Goal: Transaction & Acquisition: Book appointment/travel/reservation

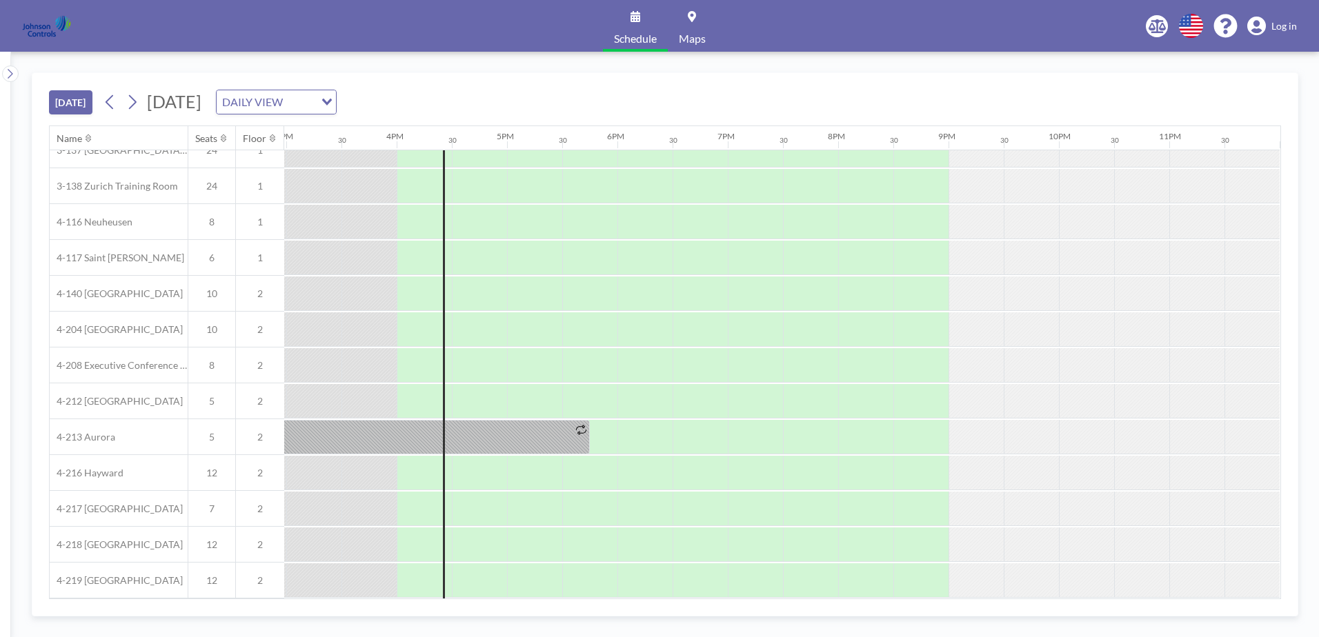
scroll to position [204, 1661]
click at [136, 99] on icon at bounding box center [133, 102] width 8 height 14
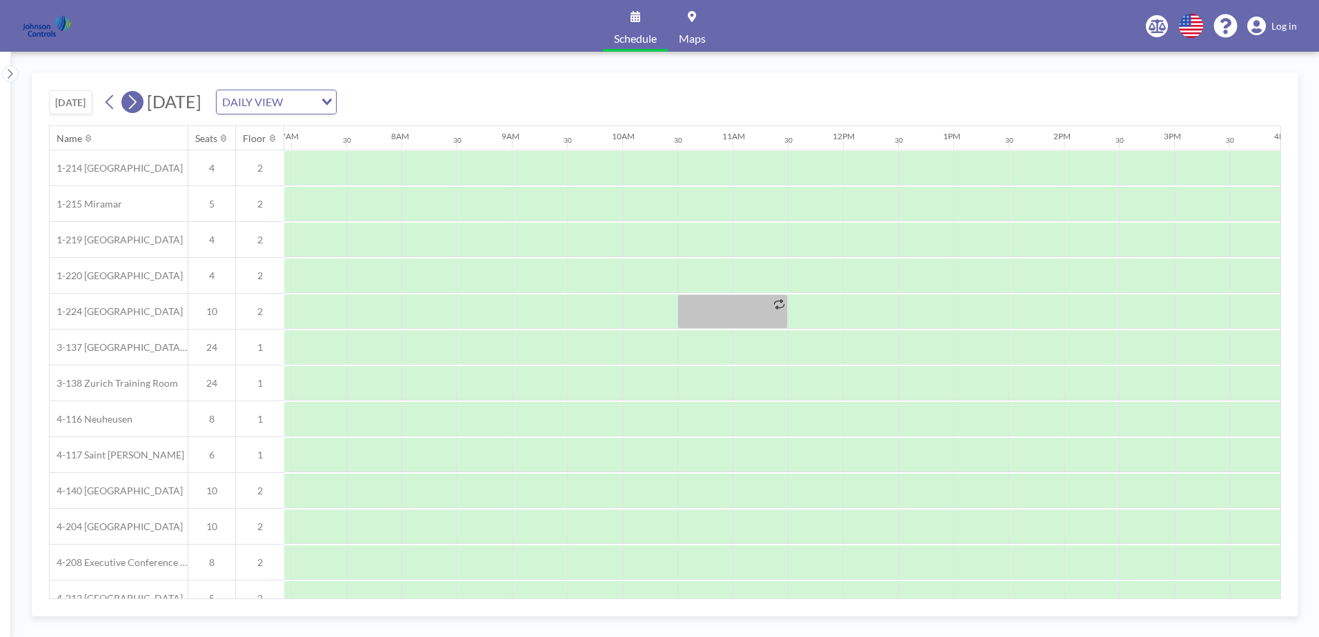
scroll to position [0, 828]
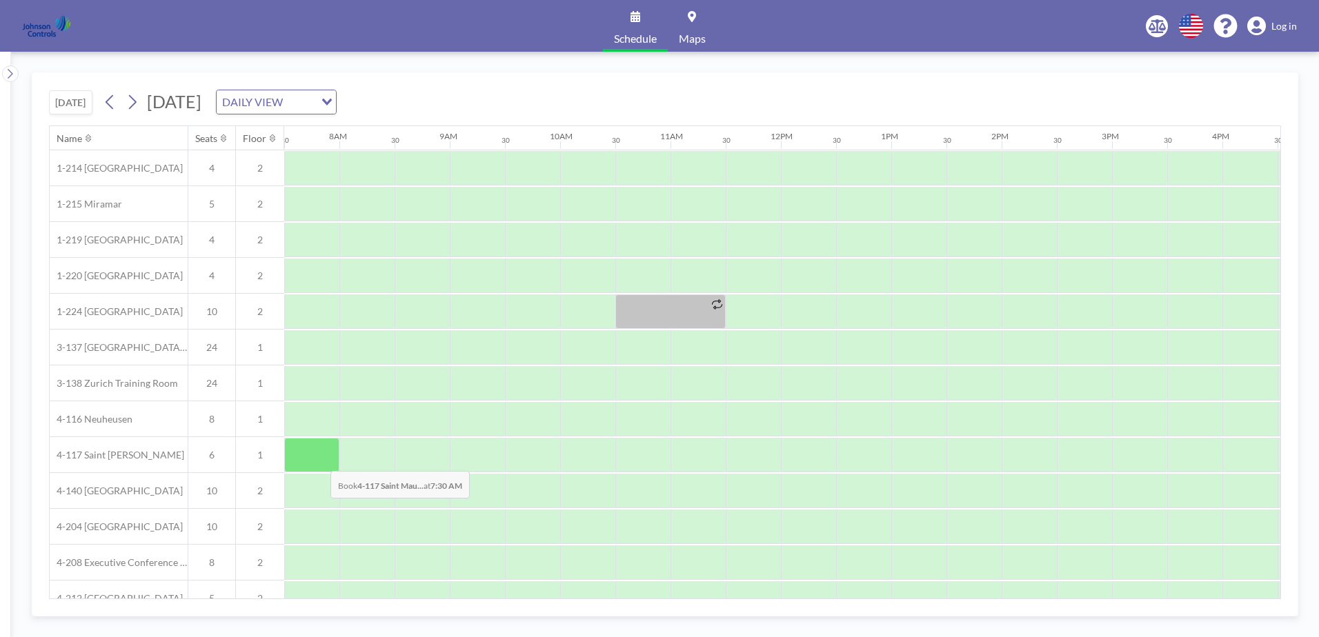
click at [319, 461] on div at bounding box center [311, 455] width 55 height 34
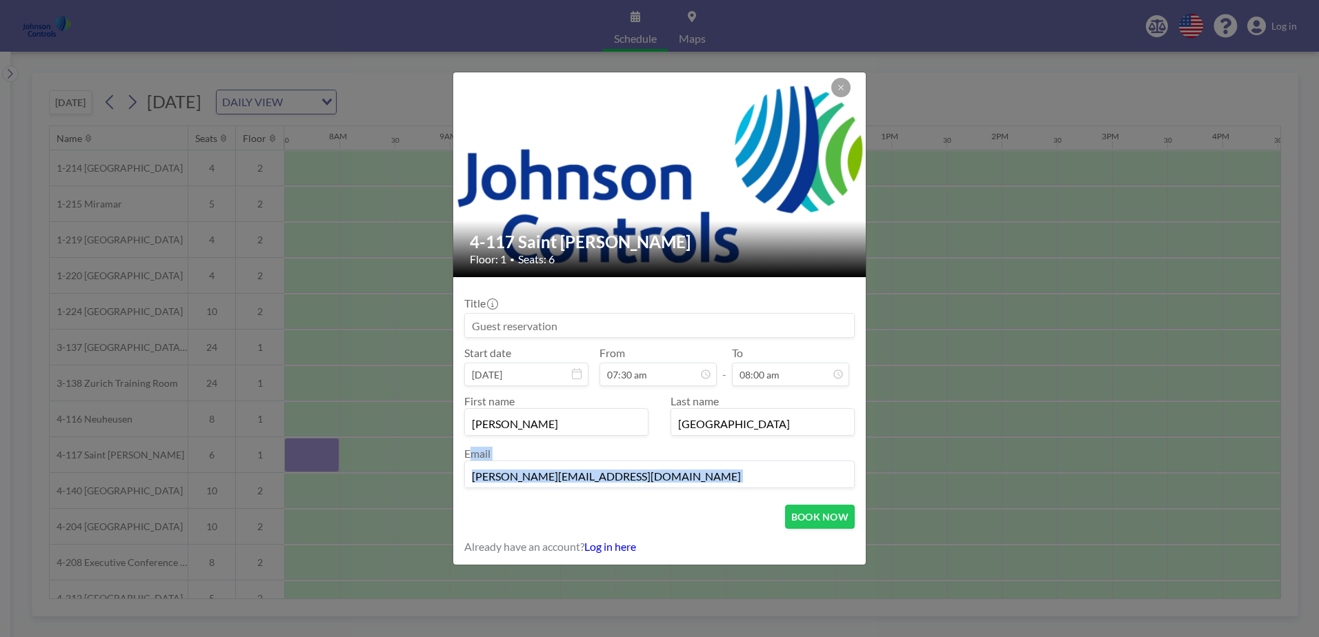
click at [319, 461] on div "4-117 [GEOGRAPHIC_DATA][PERSON_NAME] Floor: 1 • Seats: 6 Title Start date [DATE…" at bounding box center [659, 318] width 1319 height 637
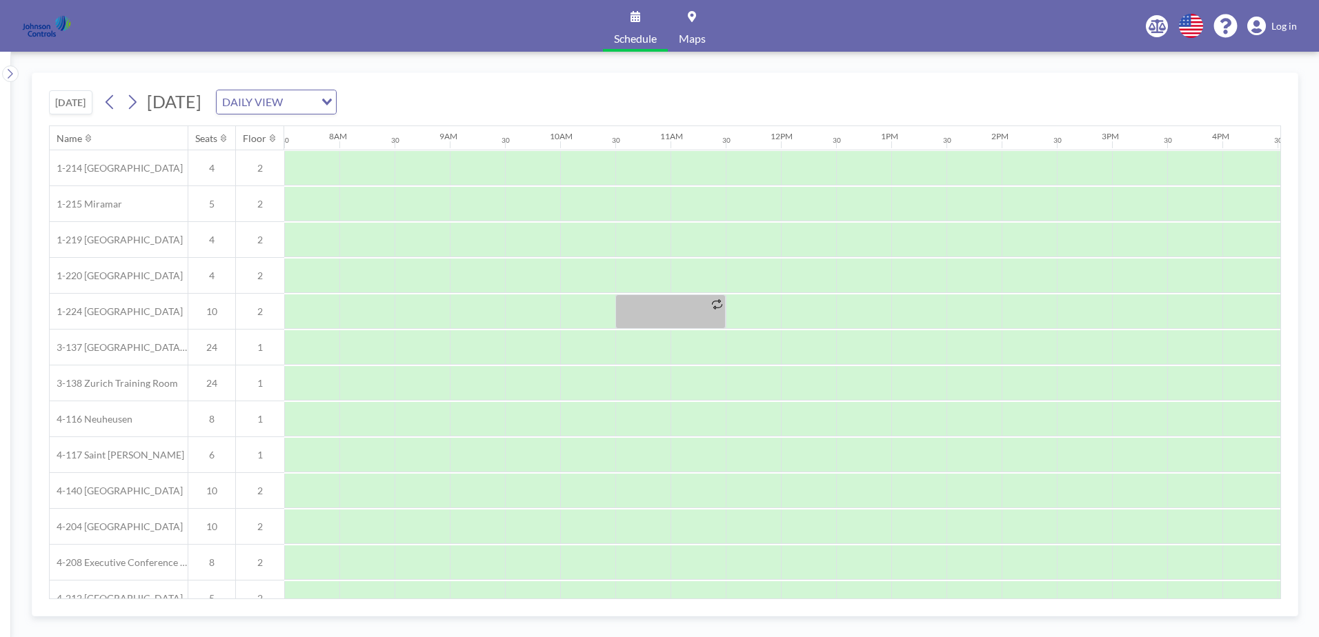
click at [319, 461] on div at bounding box center [311, 455] width 55 height 34
click at [342, 457] on div at bounding box center [366, 455] width 55 height 34
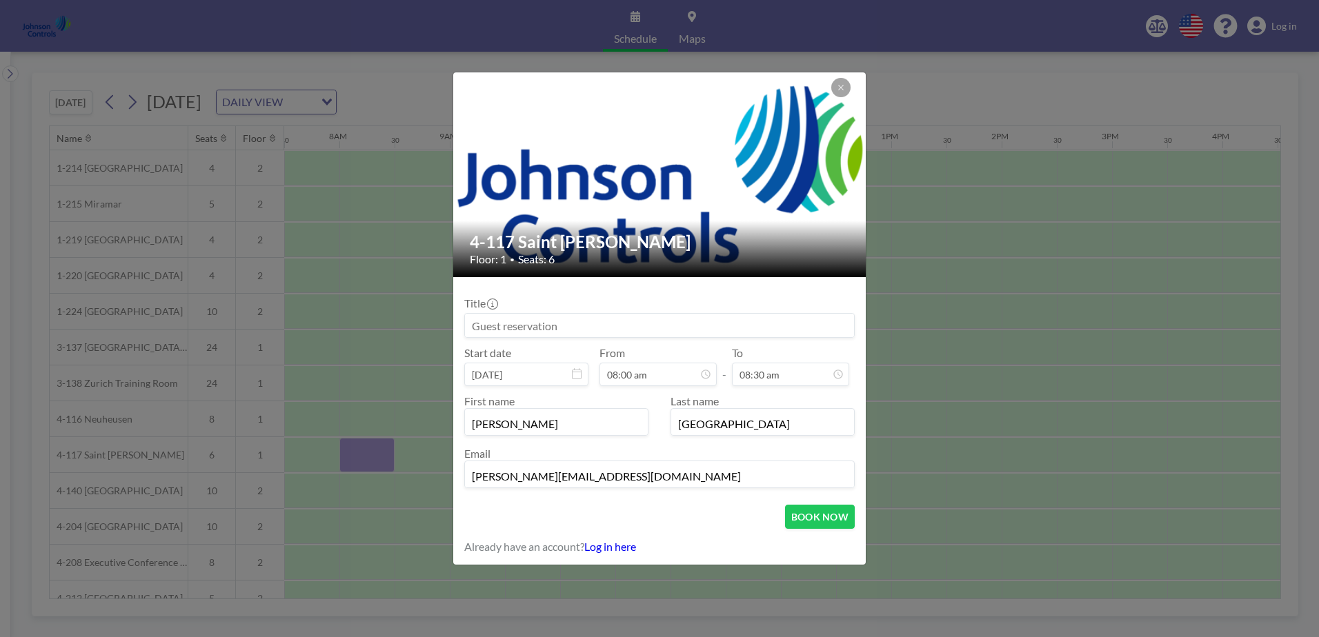
click at [476, 326] on input at bounding box center [659, 325] width 389 height 23
type input "Patent Awards (Engineering)"
click at [576, 373] on icon at bounding box center [577, 373] width 10 height 11
click at [576, 376] on icon at bounding box center [577, 373] width 10 height 11
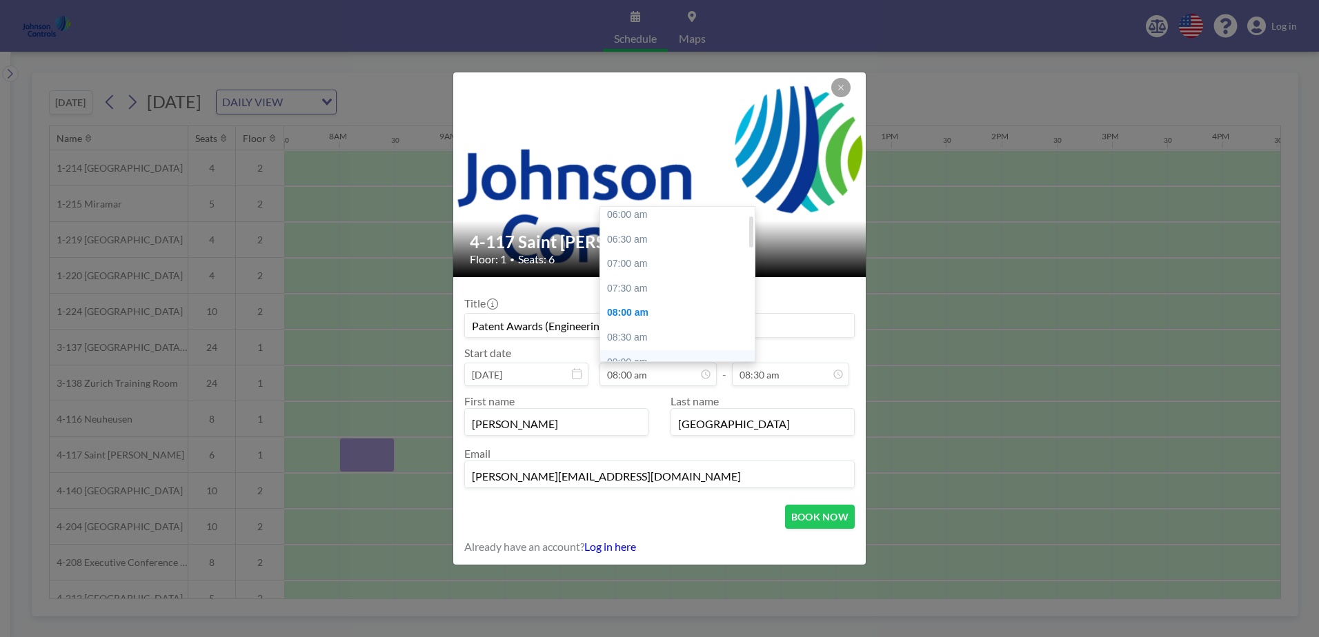
scroll to position [0, 0]
click at [649, 267] on div "07:00 am" at bounding box center [680, 268] width 161 height 25
type input "07:00 am"
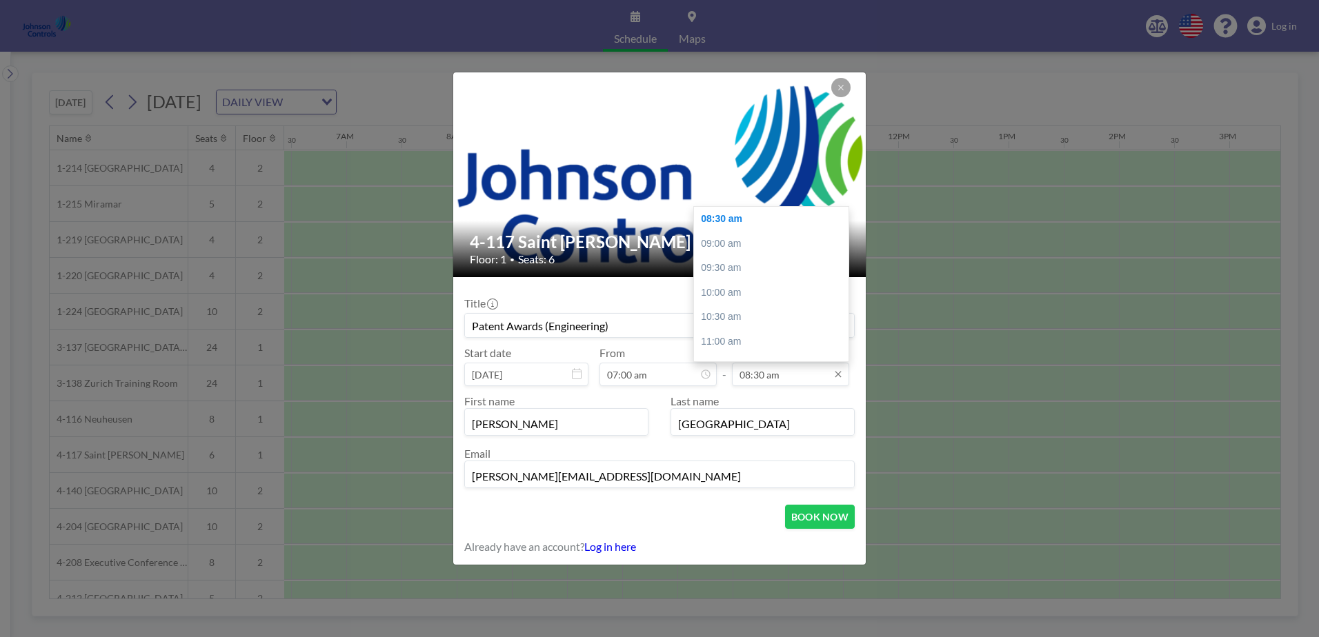
scroll to position [0, 717]
click at [836, 371] on icon at bounding box center [837, 374] width 11 height 11
click at [737, 288] on div "05:00 pm" at bounding box center [774, 291] width 161 height 25
type input "05:00 pm"
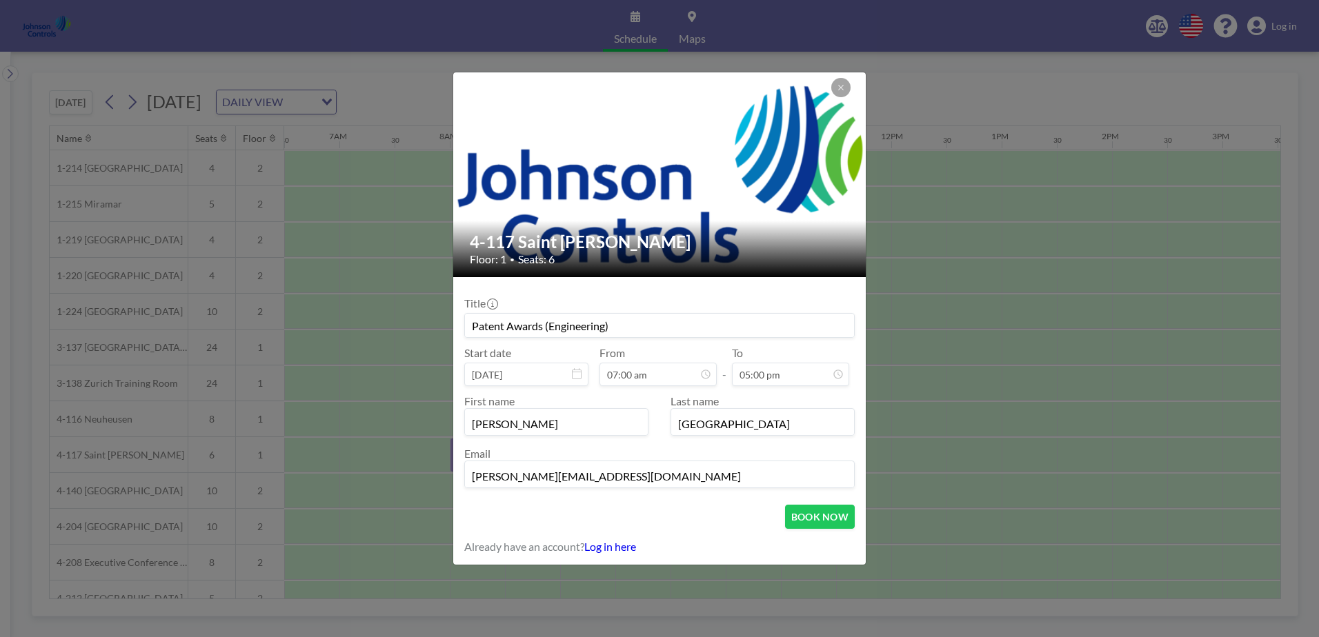
scroll to position [540, 0]
click at [543, 329] on input "Patent Awards (Engineering)" at bounding box center [659, 325] width 389 height 23
type input "Patent Awards 2025 (Engineering)"
click at [802, 516] on button "BOOK NOW" at bounding box center [820, 517] width 70 height 24
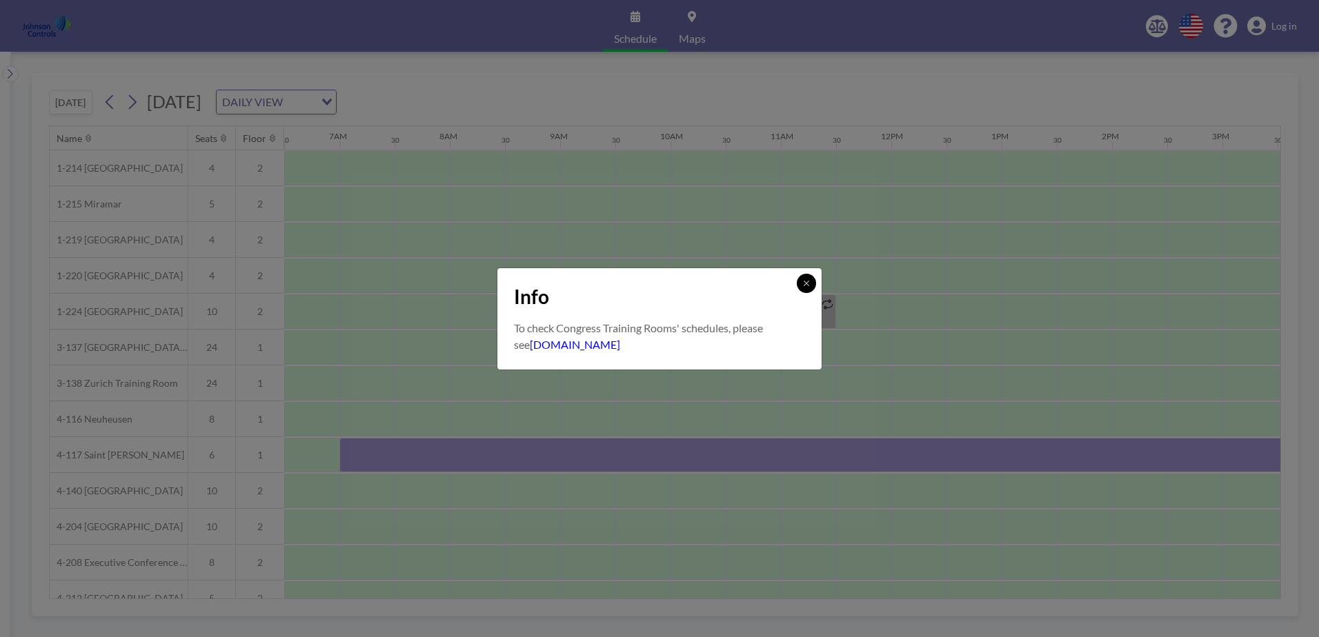
click at [808, 280] on icon at bounding box center [806, 283] width 8 height 8
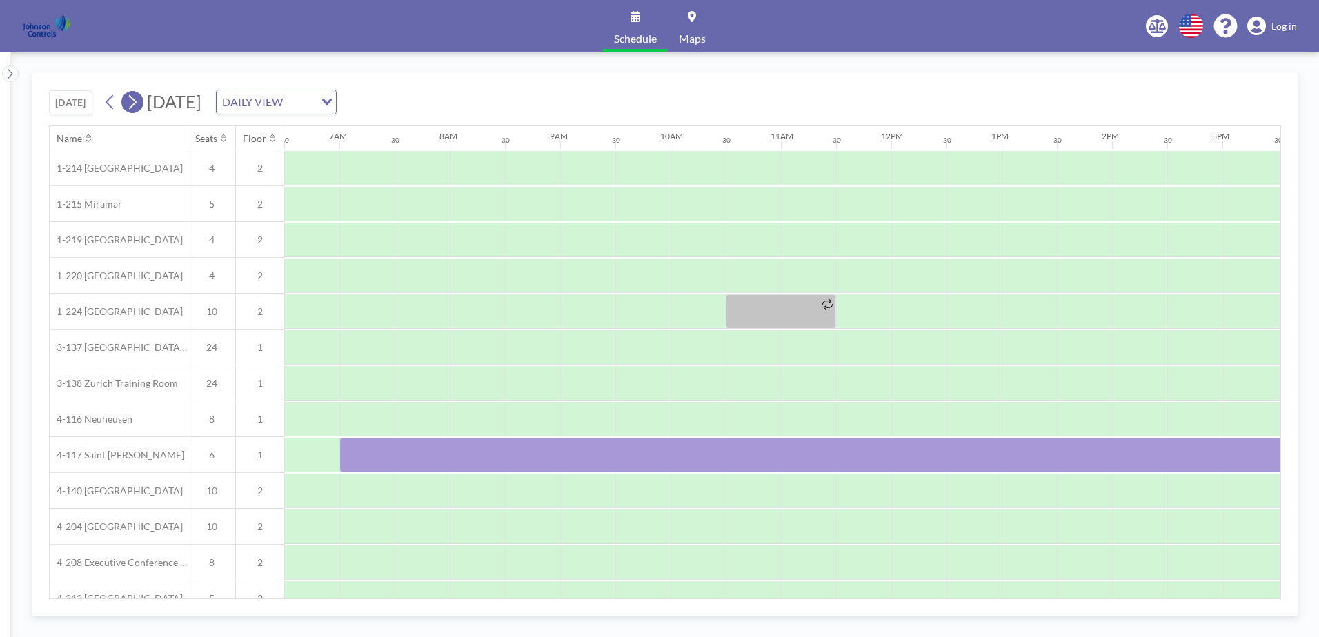
click at [134, 100] on icon at bounding box center [132, 102] width 13 height 21
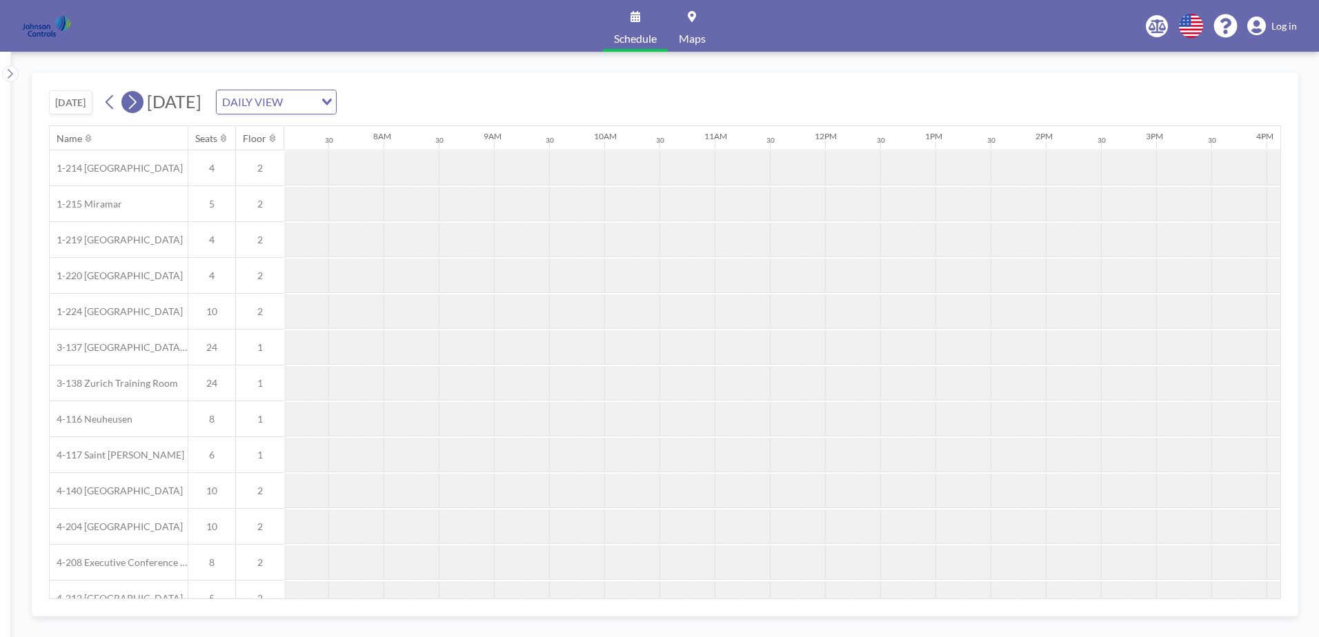
scroll to position [0, 828]
click at [137, 102] on icon at bounding box center [133, 102] width 8 height 14
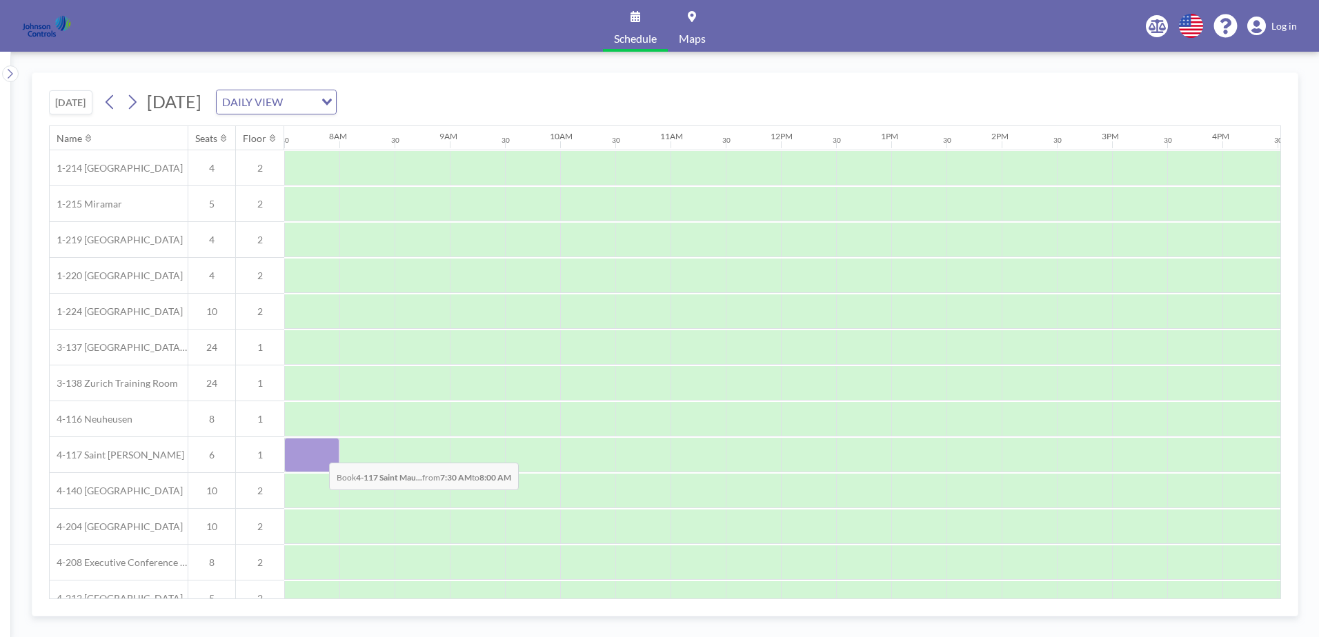
click at [318, 452] on div at bounding box center [311, 455] width 55 height 34
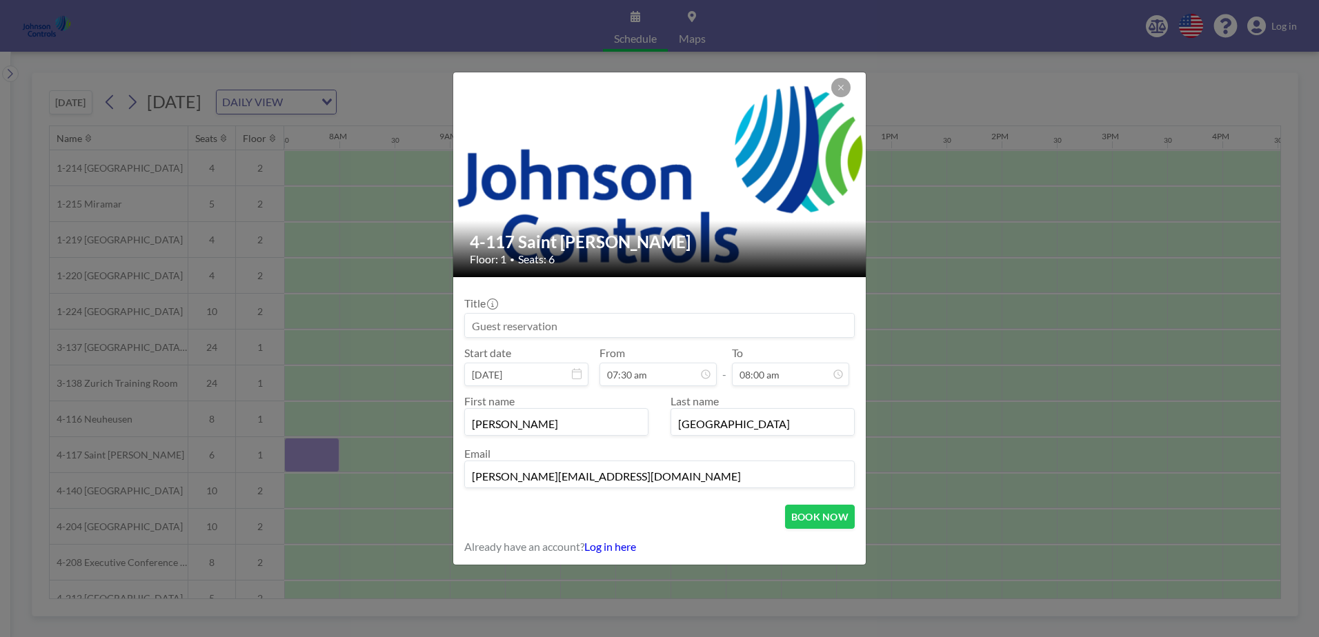
click at [318, 452] on div "4-117 [GEOGRAPHIC_DATA][PERSON_NAME] Floor: 1 • Seats: 6 Title Start date [DATE…" at bounding box center [659, 318] width 1319 height 637
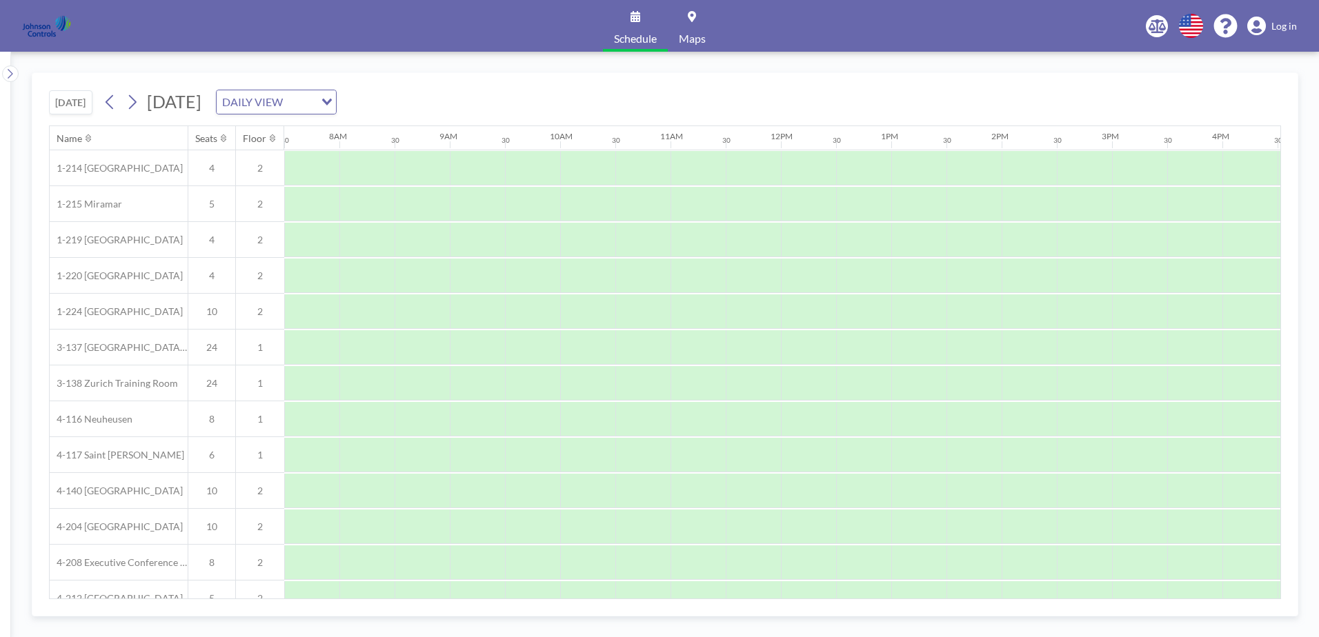
click at [318, 452] on div at bounding box center [311, 455] width 55 height 34
click at [317, 452] on div at bounding box center [311, 455] width 55 height 34
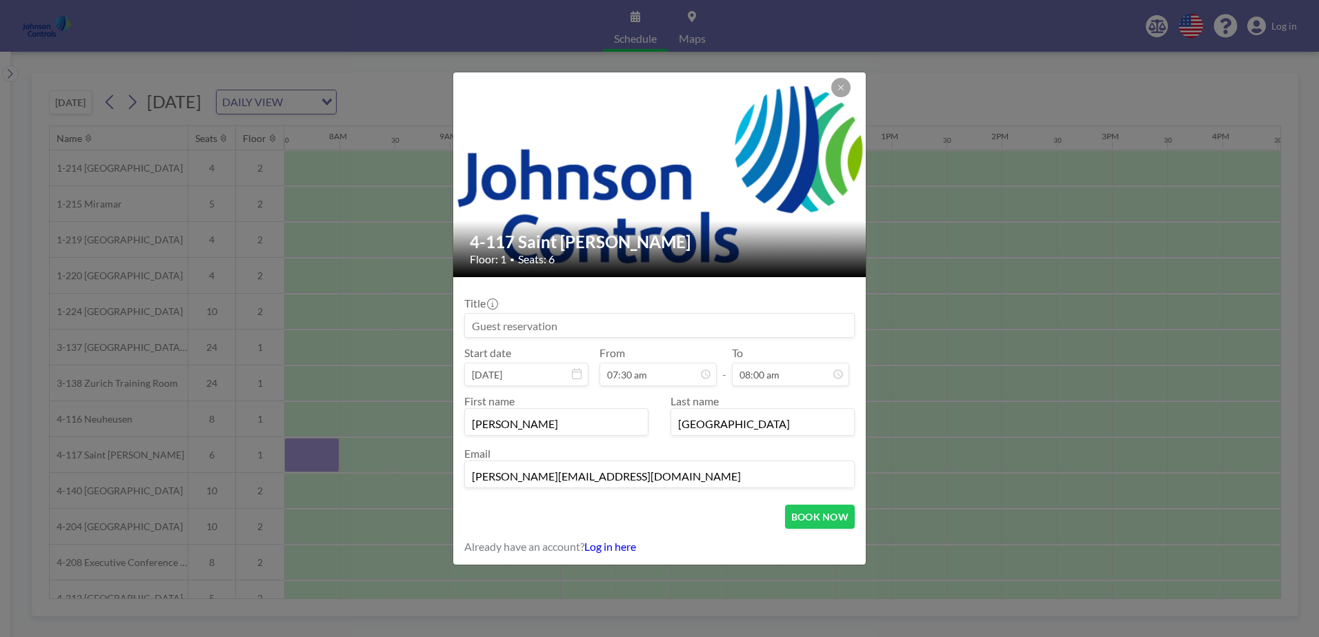
drag, startPoint x: 318, startPoint y: 452, endPoint x: 475, endPoint y: 323, distance: 203.4
click at [475, 323] on input at bounding box center [659, 325] width 389 height 23
type input "Patent Awards 2025 (Engineering)"
click at [579, 373] on icon at bounding box center [577, 373] width 10 height 11
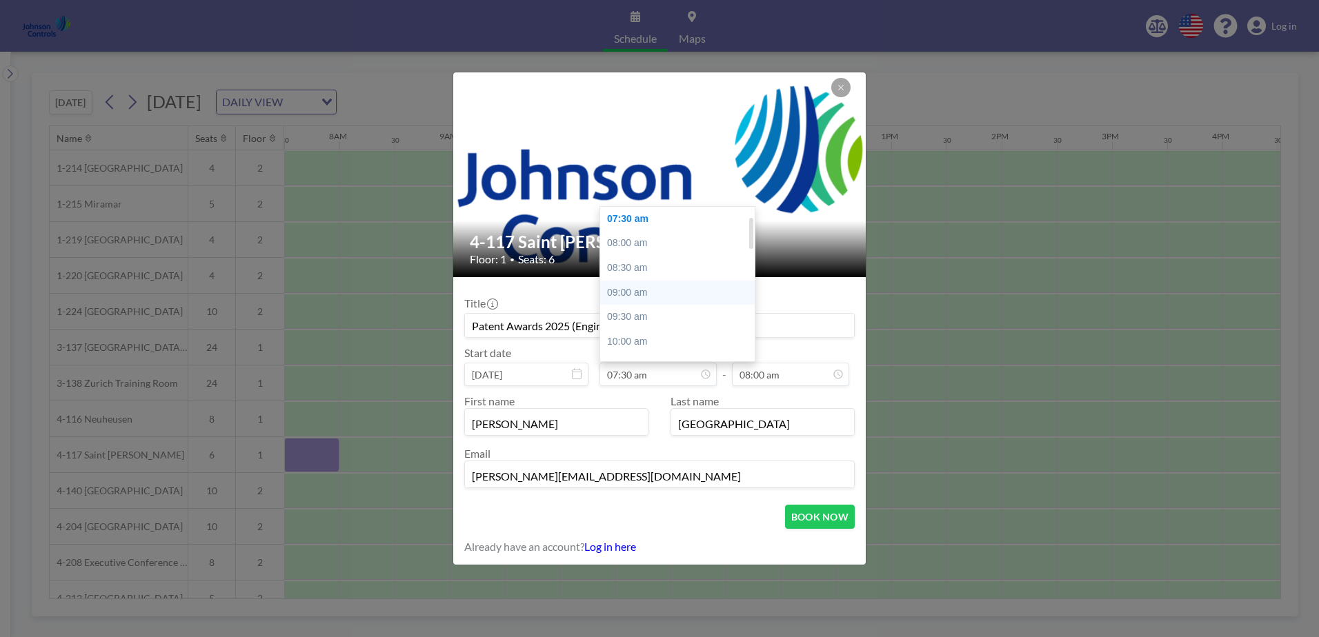
scroll to position [5, 0]
click at [648, 263] on div "07:00 am" at bounding box center [680, 263] width 161 height 25
type input "07:00 am"
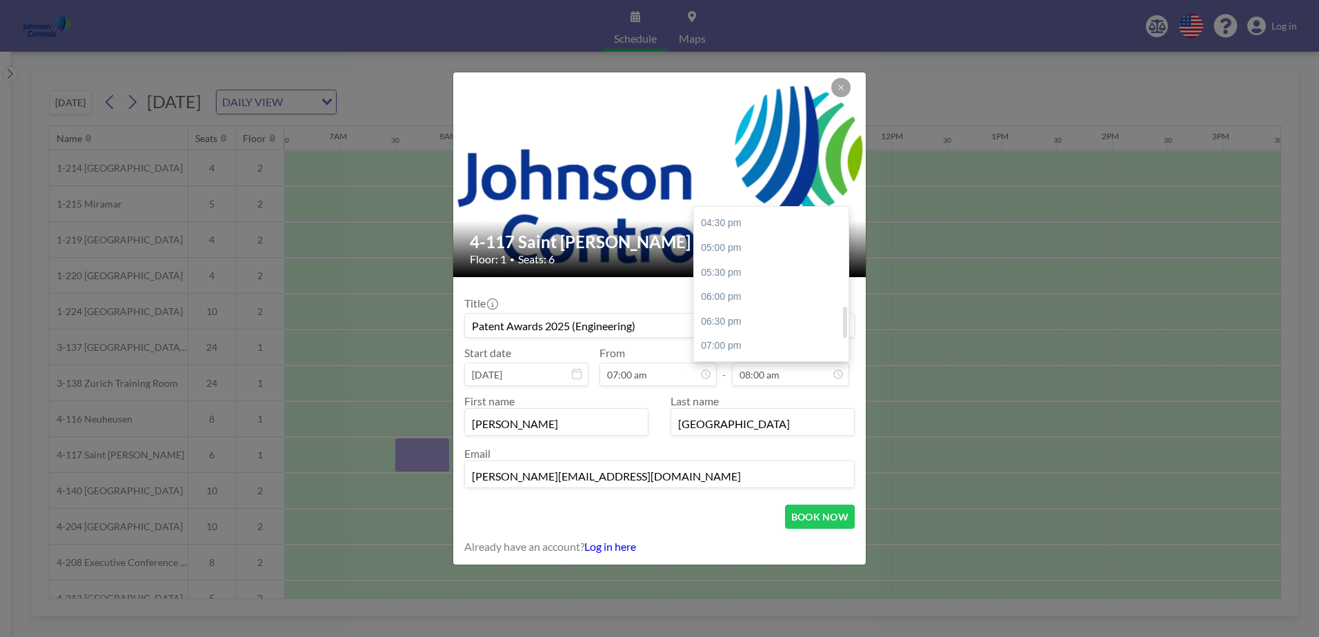
scroll to position [512, 0]
click at [732, 245] on div "05:00 pm" at bounding box center [774, 247] width 161 height 25
type input "05:00 pm"
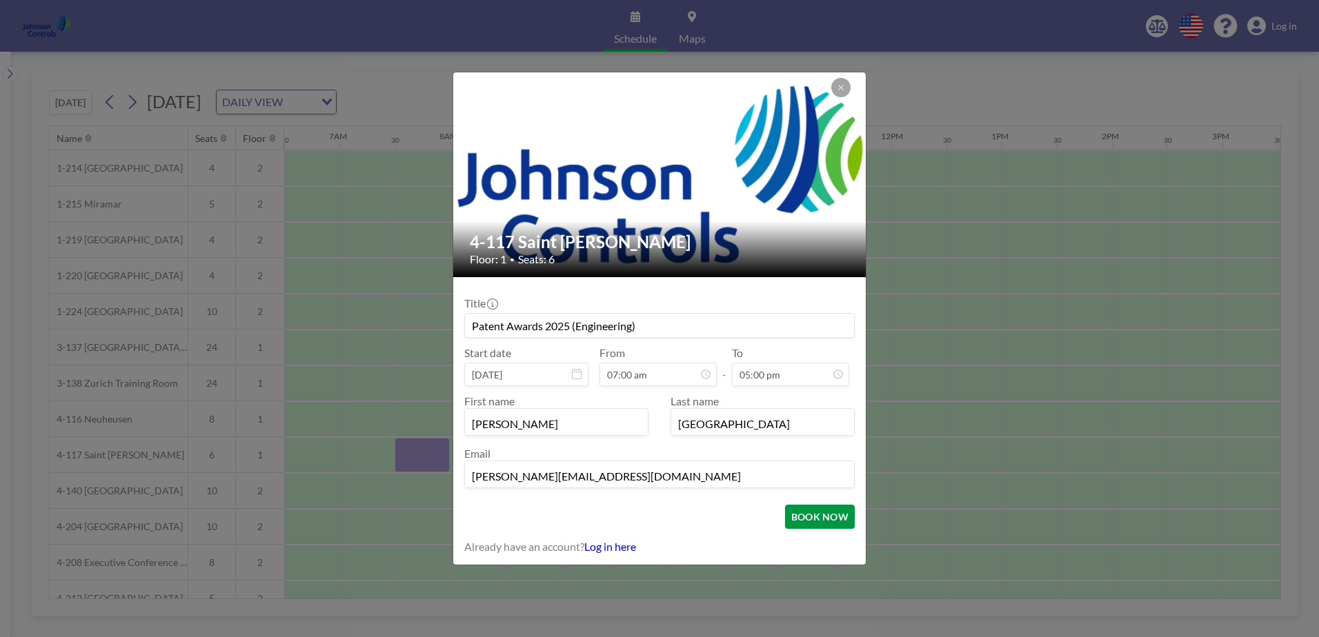
click at [799, 517] on button "BOOK NOW" at bounding box center [820, 517] width 70 height 24
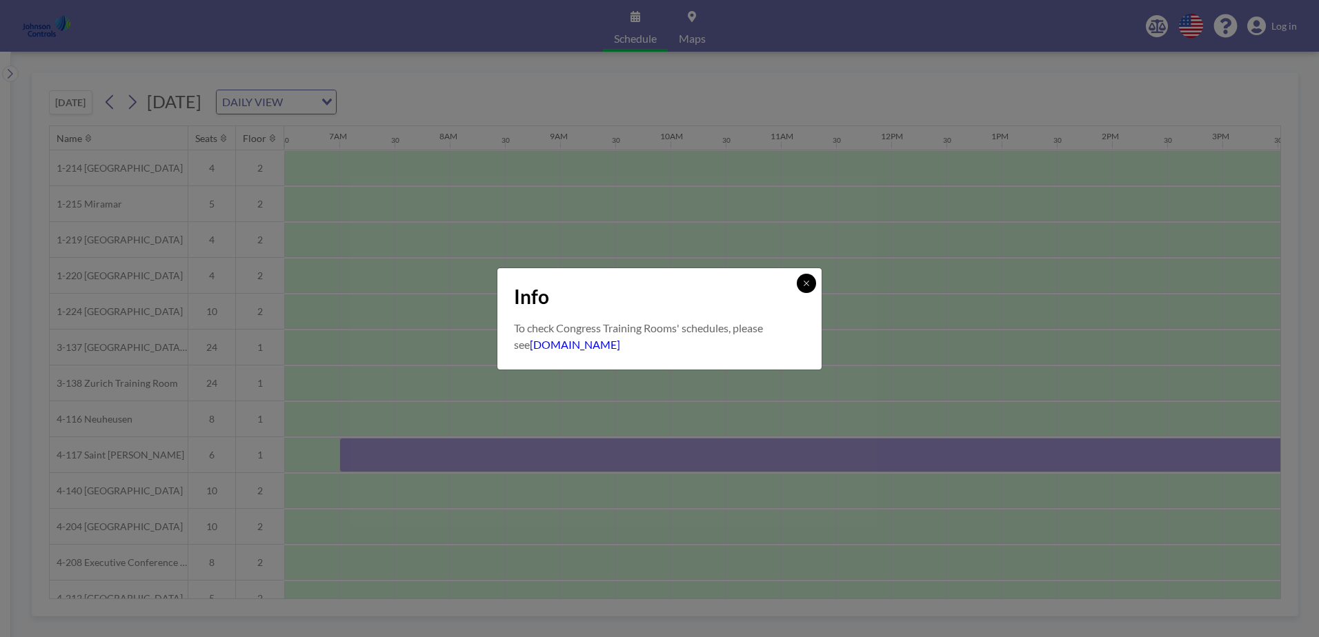
click at [806, 283] on icon at bounding box center [805, 283] width 5 height 5
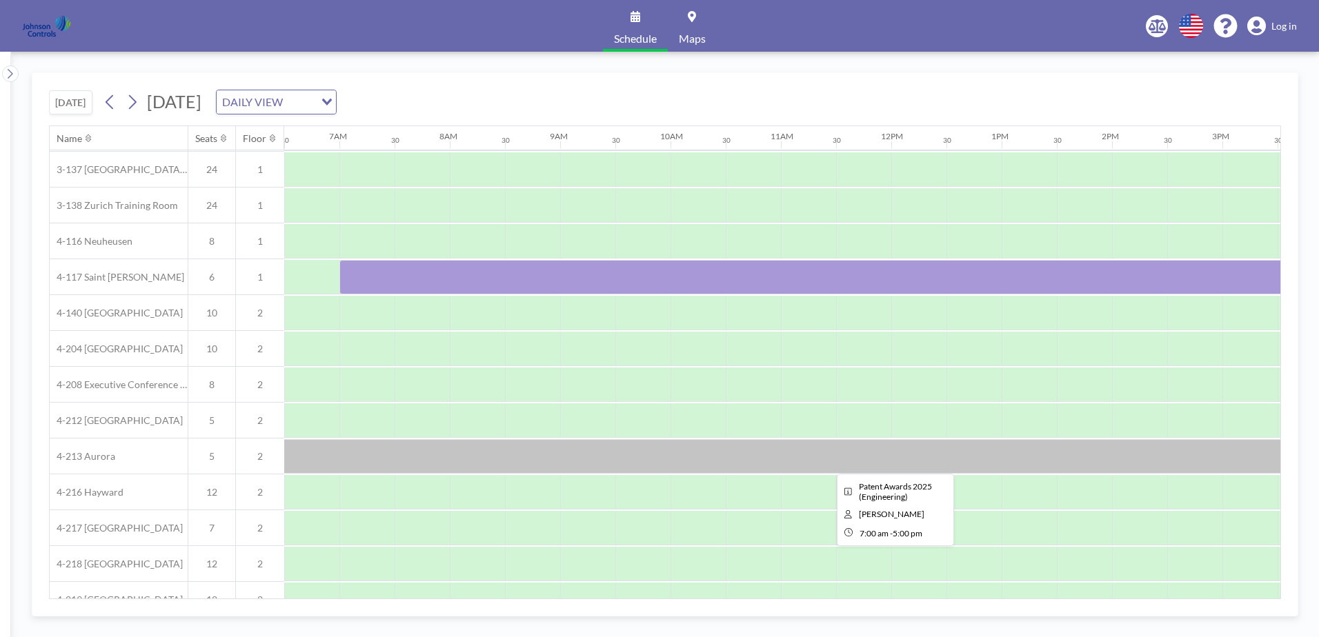
scroll to position [204, 717]
